Goal: Information Seeking & Learning: Find specific fact

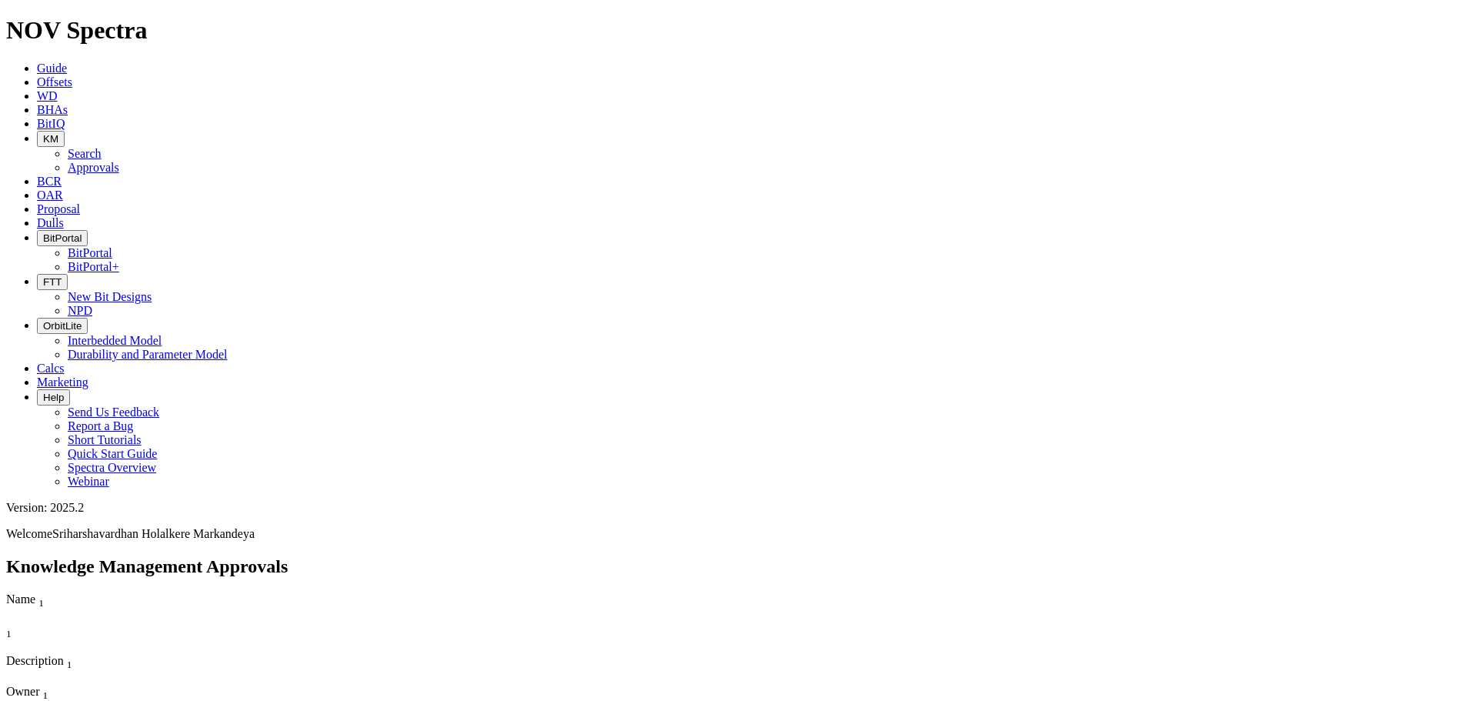
click at [58, 133] on span "KM" at bounding box center [50, 139] width 15 height 12
click at [102, 147] on link "Search" at bounding box center [85, 153] width 34 height 13
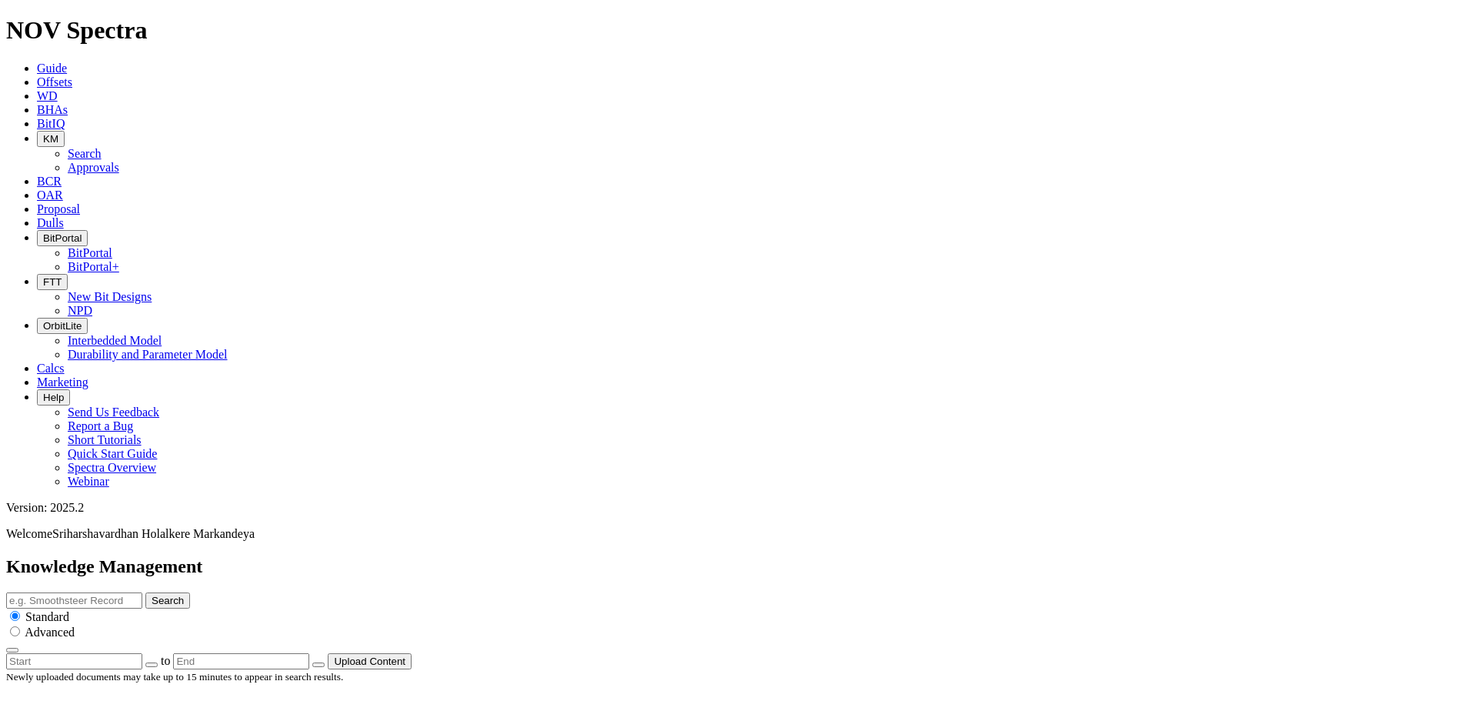
click at [142, 592] on input "text" at bounding box center [74, 600] width 136 height 16
type input "price list\"
click at [145, 592] on button "Search" at bounding box center [167, 600] width 45 height 16
click at [747, 592] on div "price list\ Search Standard Advanced" at bounding box center [738, 622] width 1464 height 61
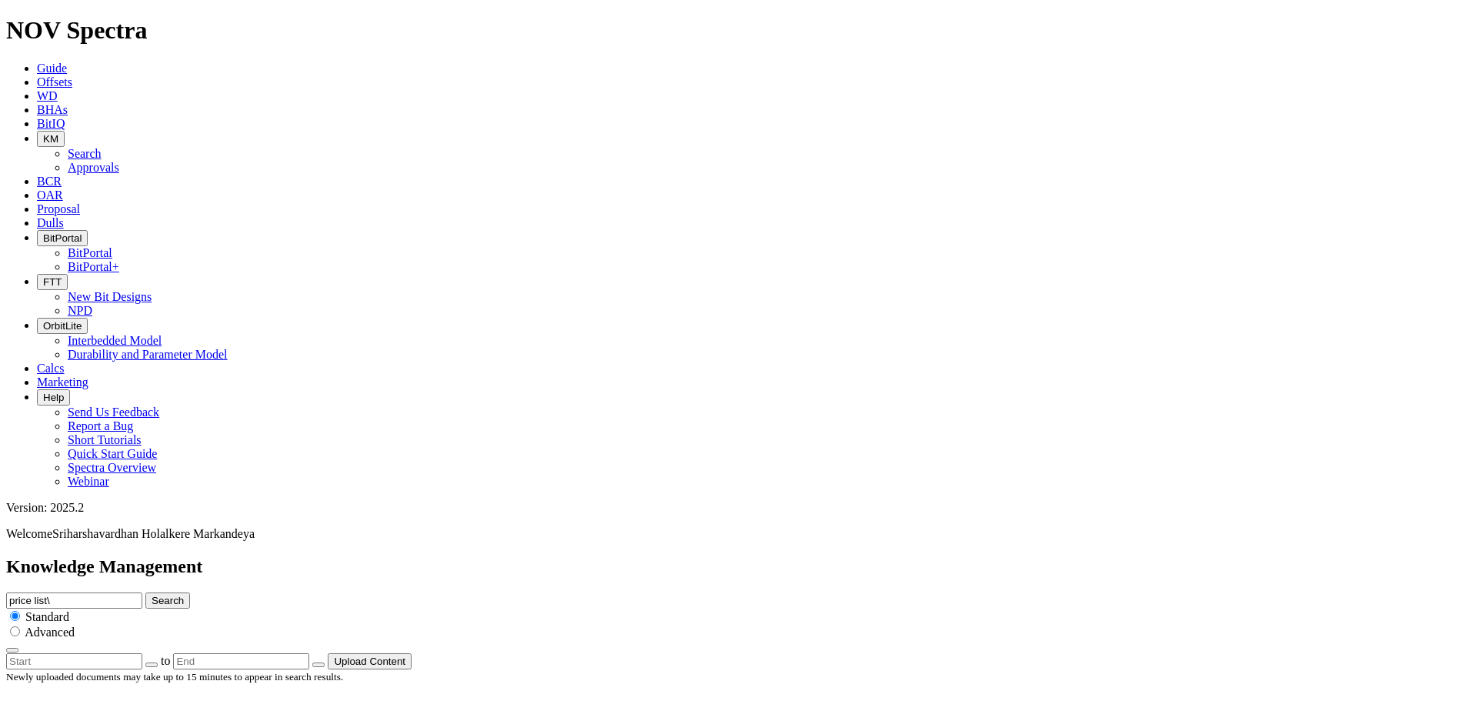
click at [142, 592] on input "price list\" at bounding box center [74, 600] width 136 height 16
type input "p"
type input "eclipse"
click at [145, 592] on button "Search" at bounding box center [167, 600] width 45 height 16
